Goal: Find specific page/section: Find specific page/section

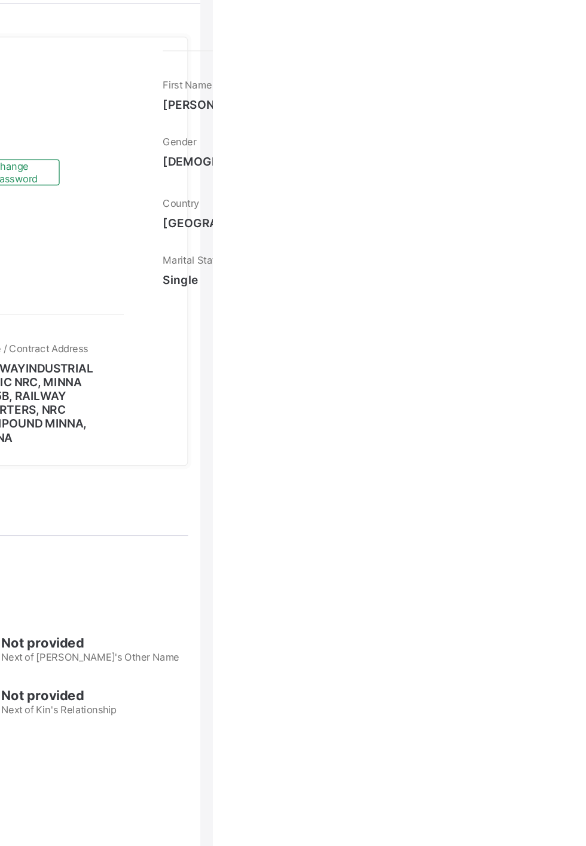
scroll to position [0, 9]
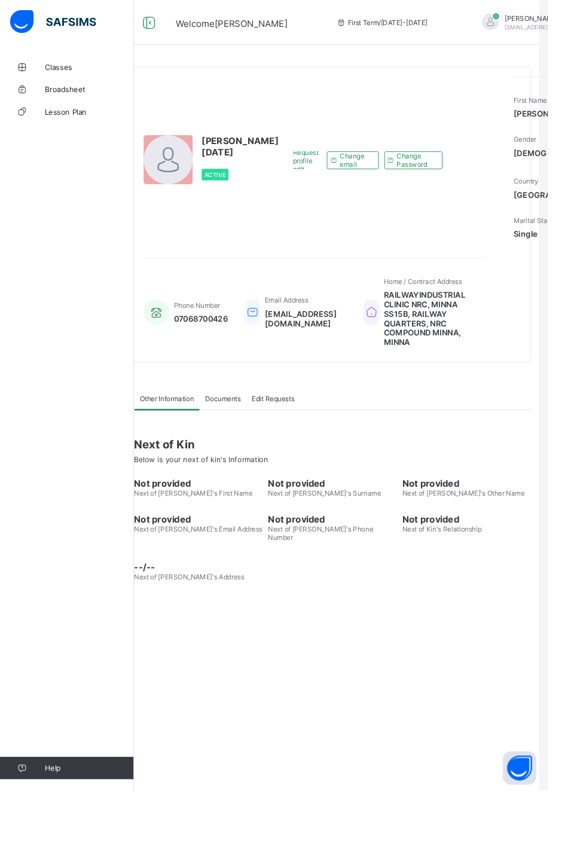
click at [70, 72] on span "Classes" at bounding box center [96, 72] width 96 height 10
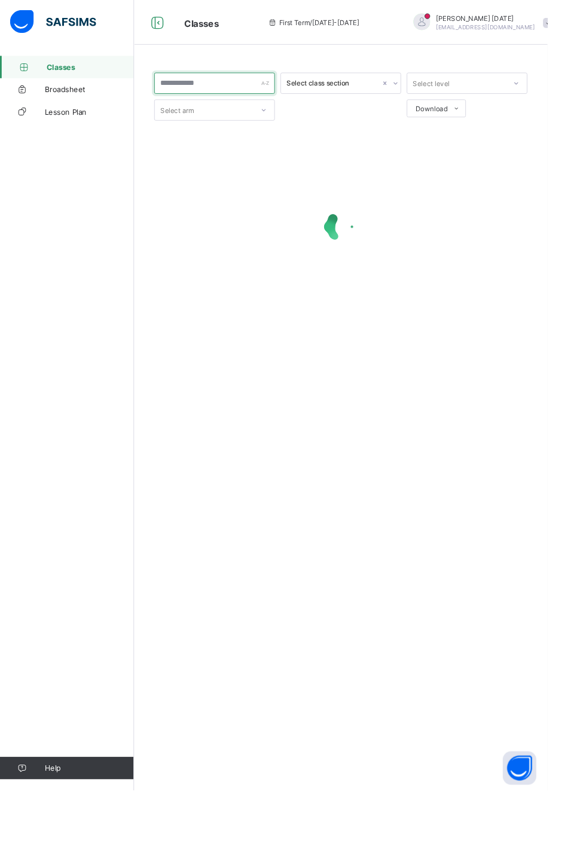
click at [272, 89] on input "text" at bounding box center [229, 89] width 129 height 23
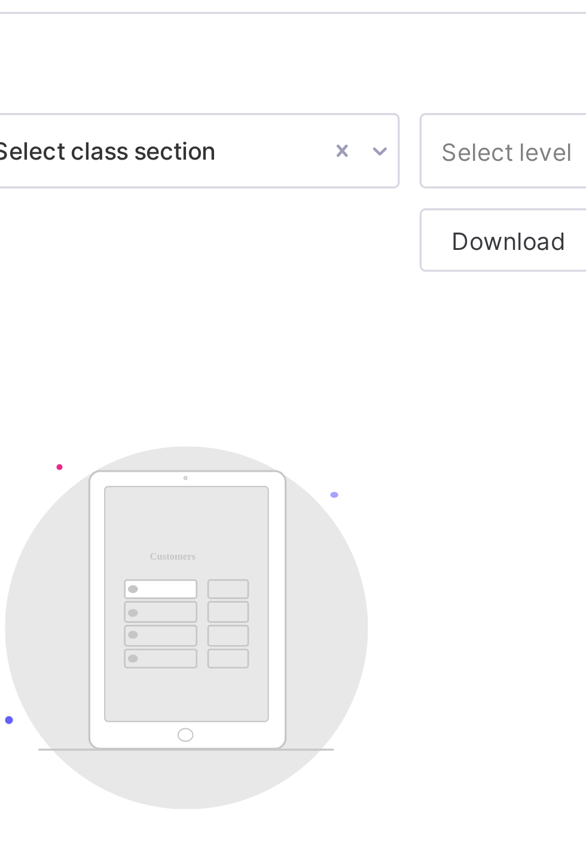
type input "***"
